Goal: Information Seeking & Learning: Learn about a topic

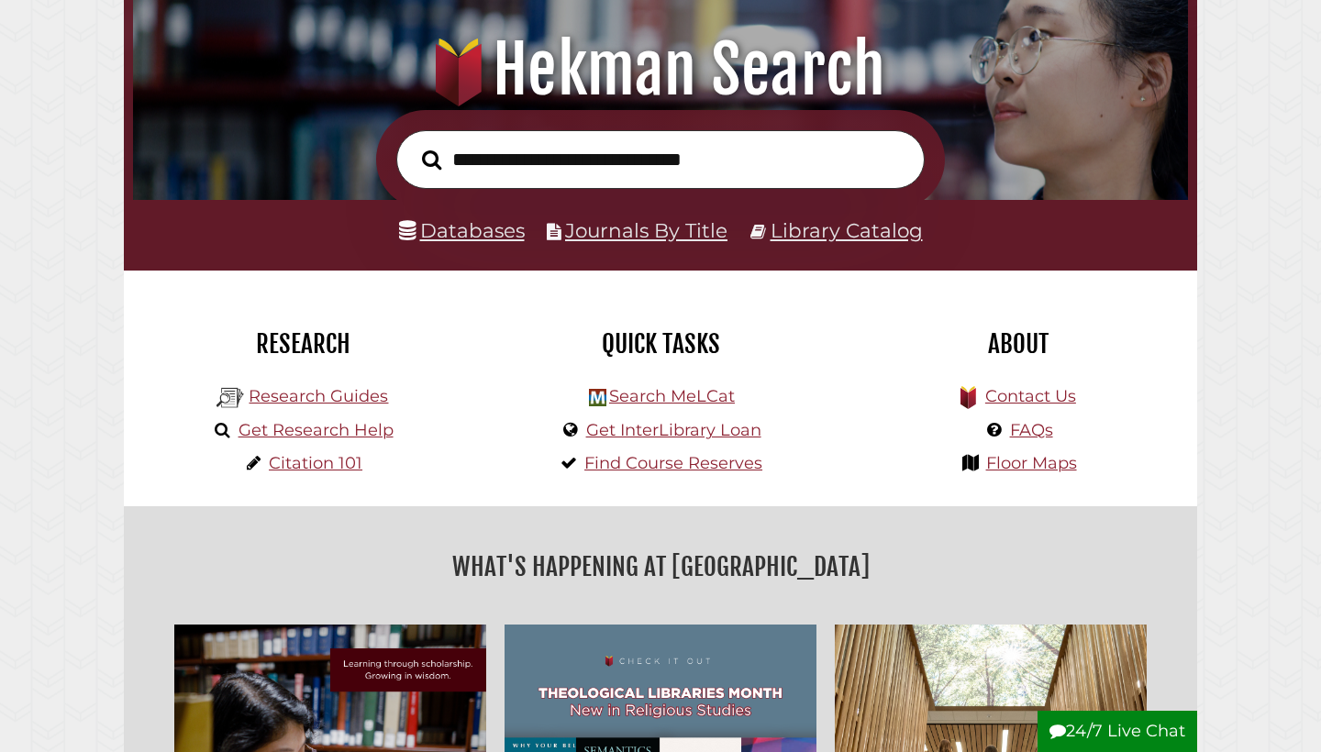
scroll to position [210, 0]
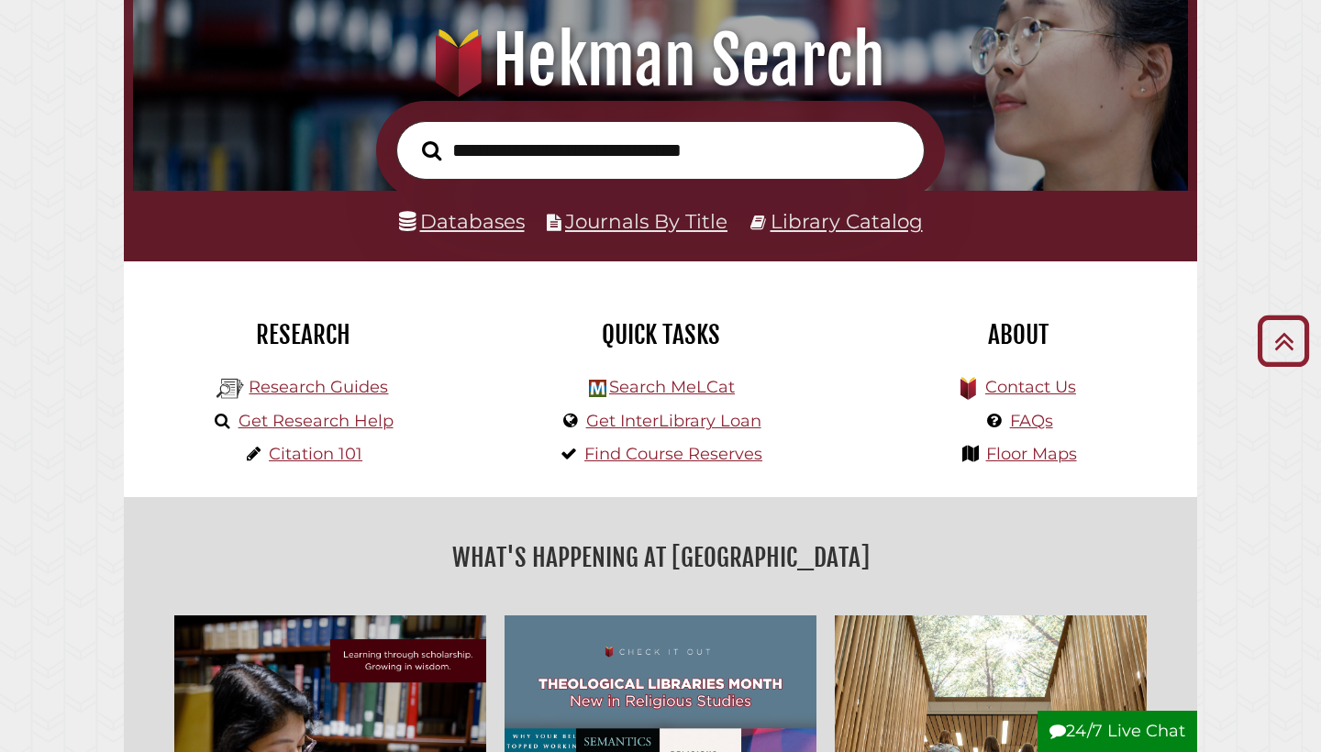
click at [470, 219] on link "Databases" at bounding box center [462, 221] width 126 height 24
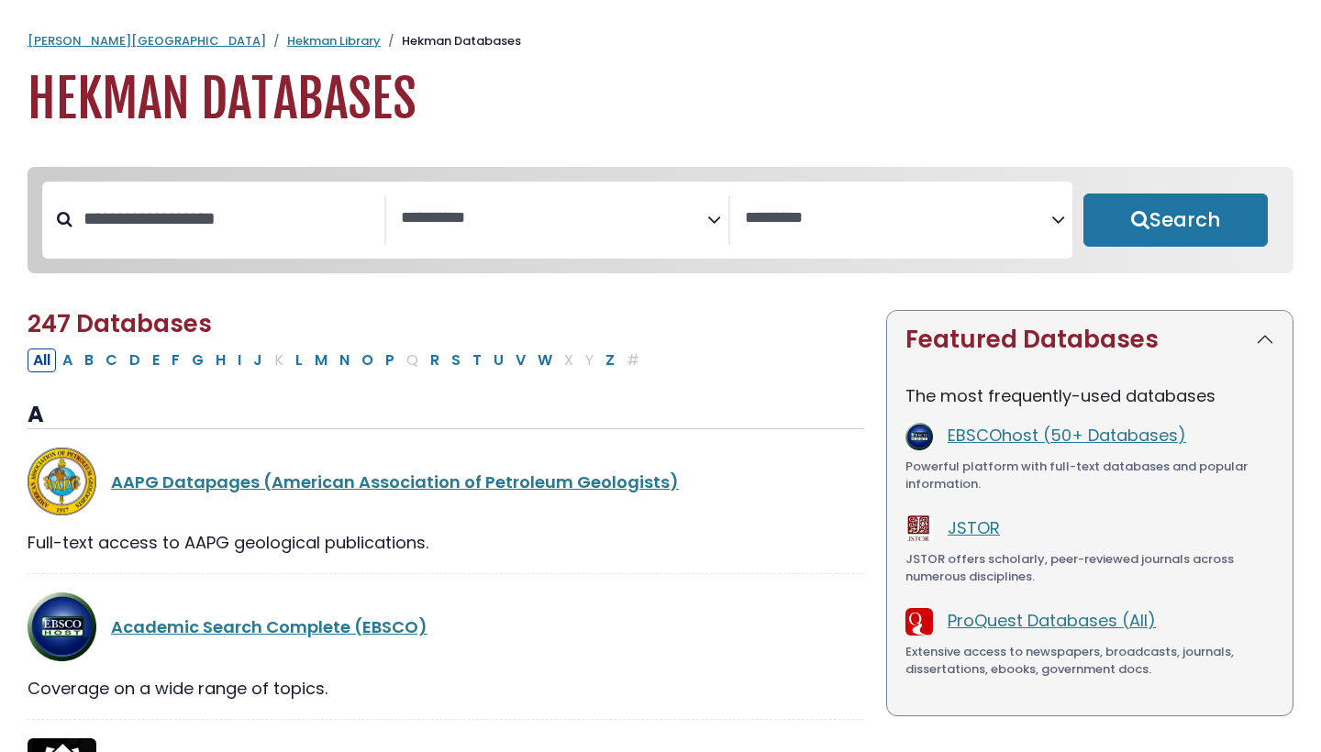
select select "Database Subject Filter"
select select "Database Vendors Filter"
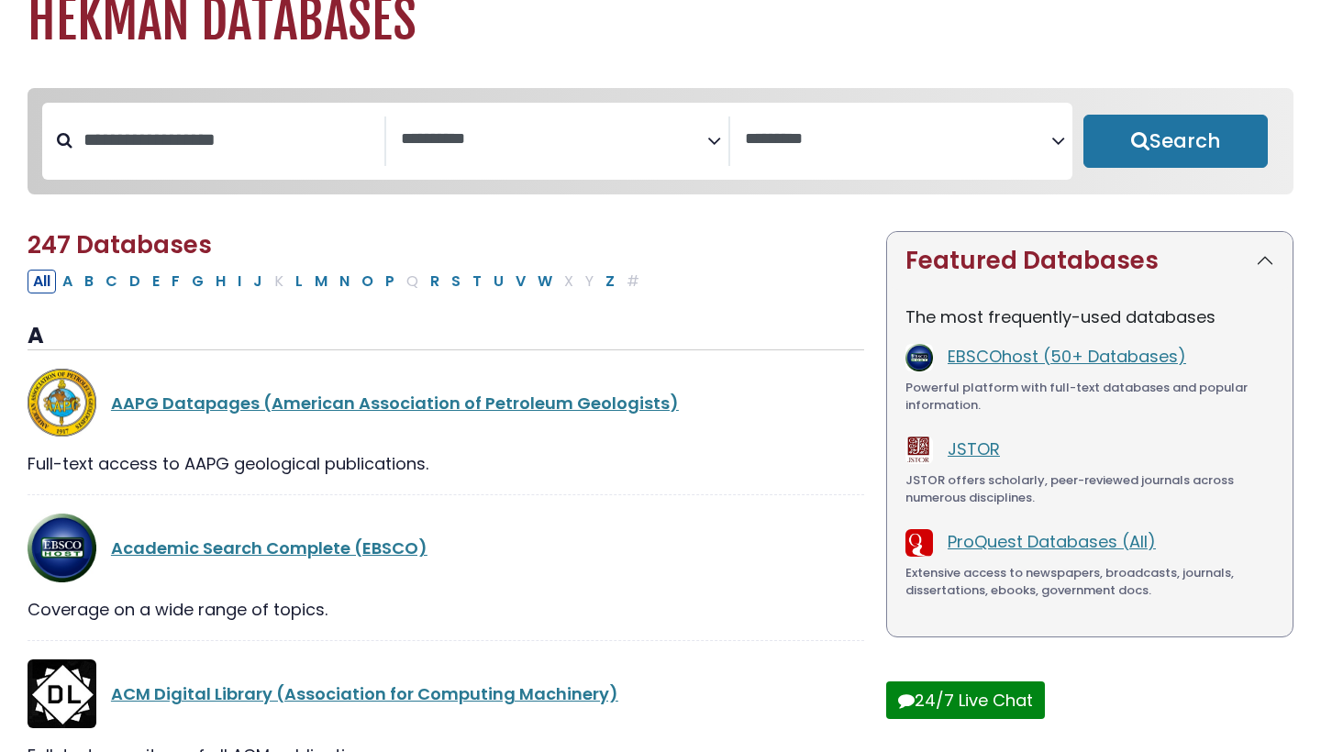
scroll to position [80, 0]
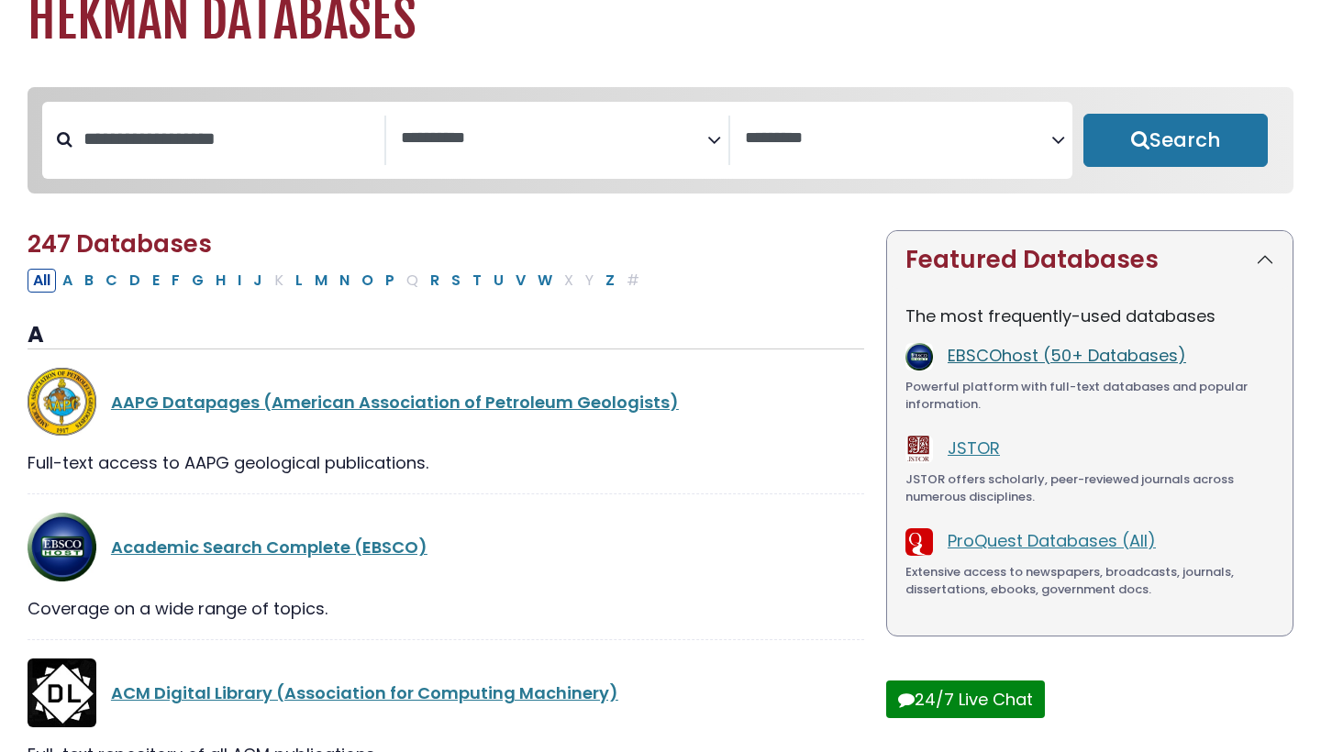
click at [1001, 357] on link "EBSCOhost (50+ Databases)" at bounding box center [1066, 355] width 238 height 23
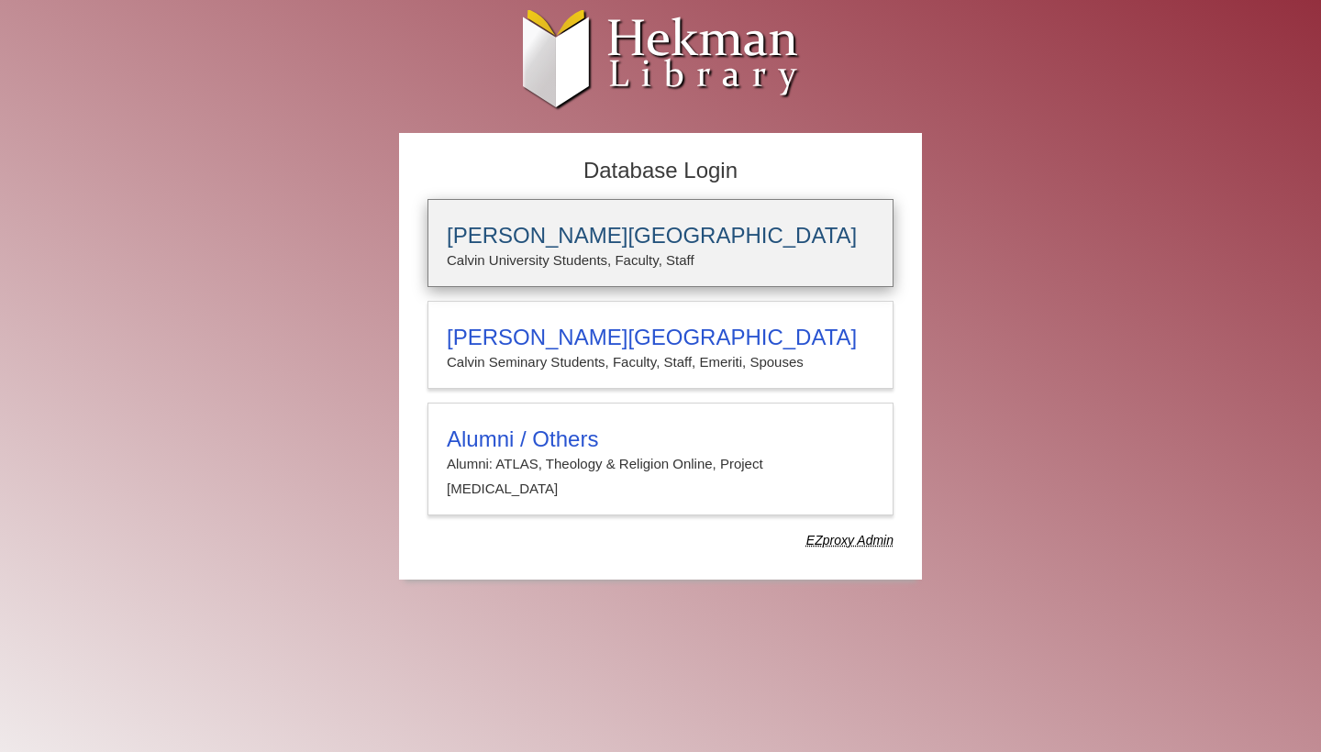
click at [601, 228] on h3 "[PERSON_NAME][GEOGRAPHIC_DATA]" at bounding box center [660, 236] width 427 height 26
